Goal: Find specific page/section: Find specific page/section

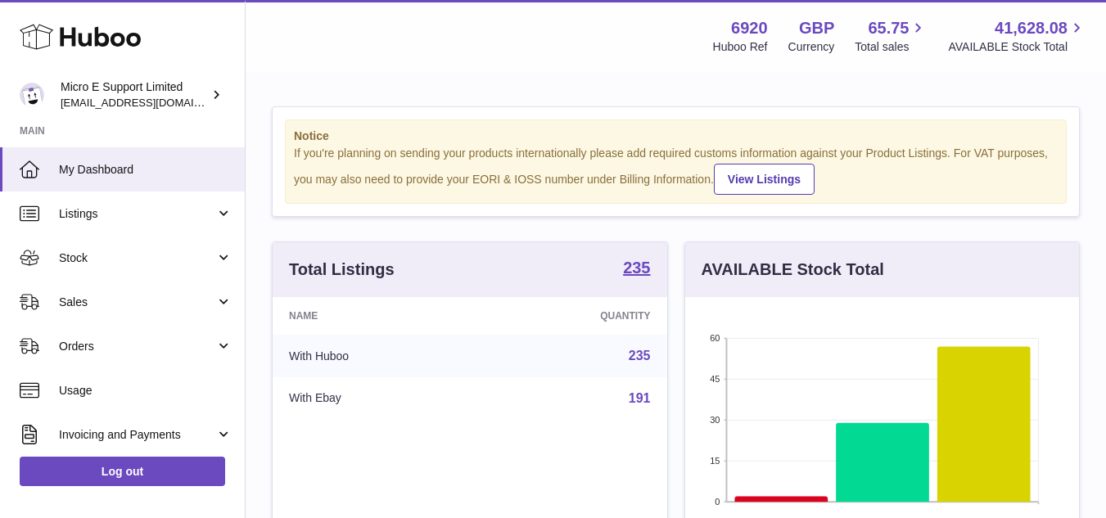
scroll to position [255, 394]
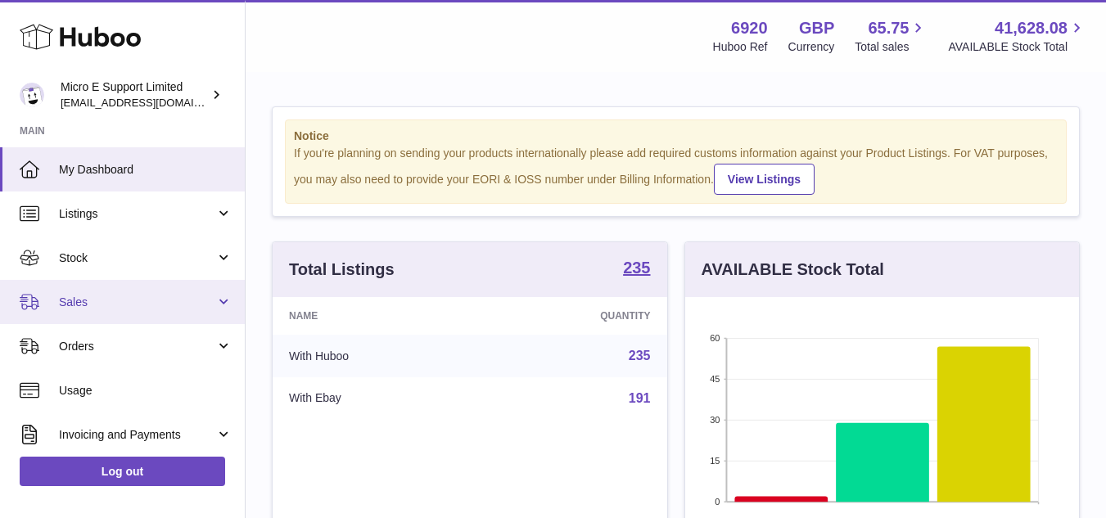
click at [151, 307] on span "Sales" at bounding box center [137, 303] width 156 height 16
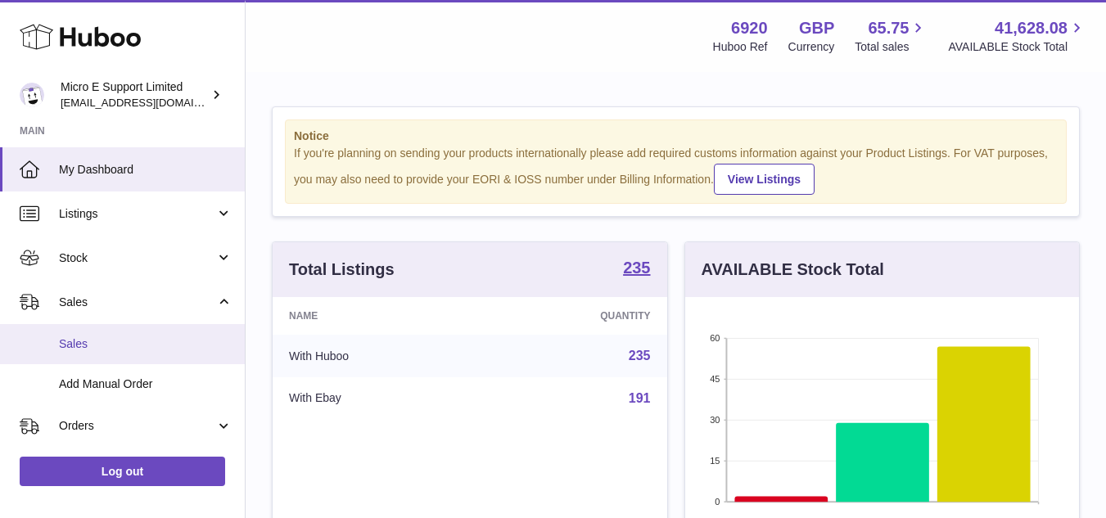
click at [128, 349] on span "Sales" at bounding box center [146, 344] width 174 height 16
